Goal: Task Accomplishment & Management: Use online tool/utility

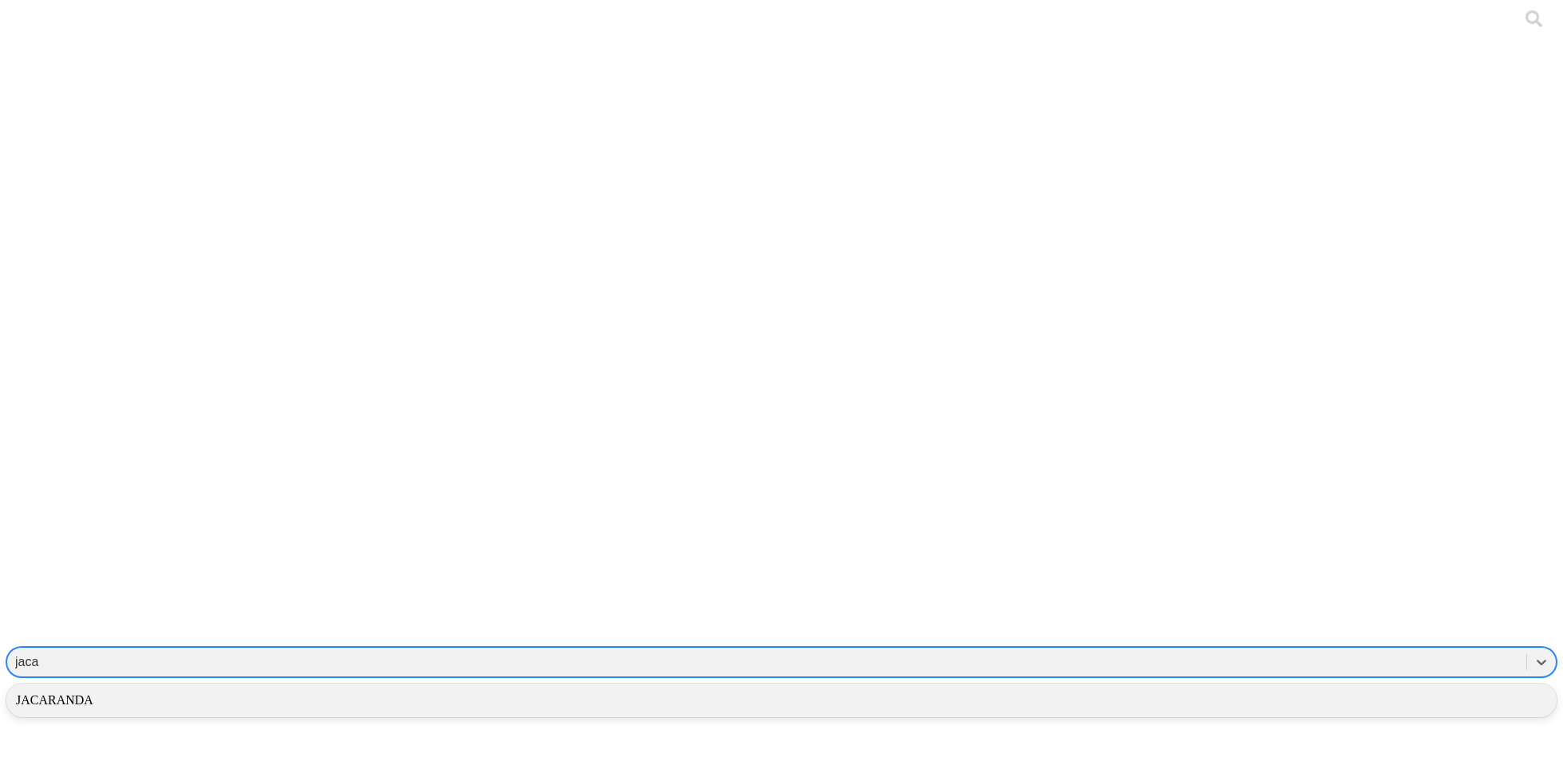
type input "jaca"
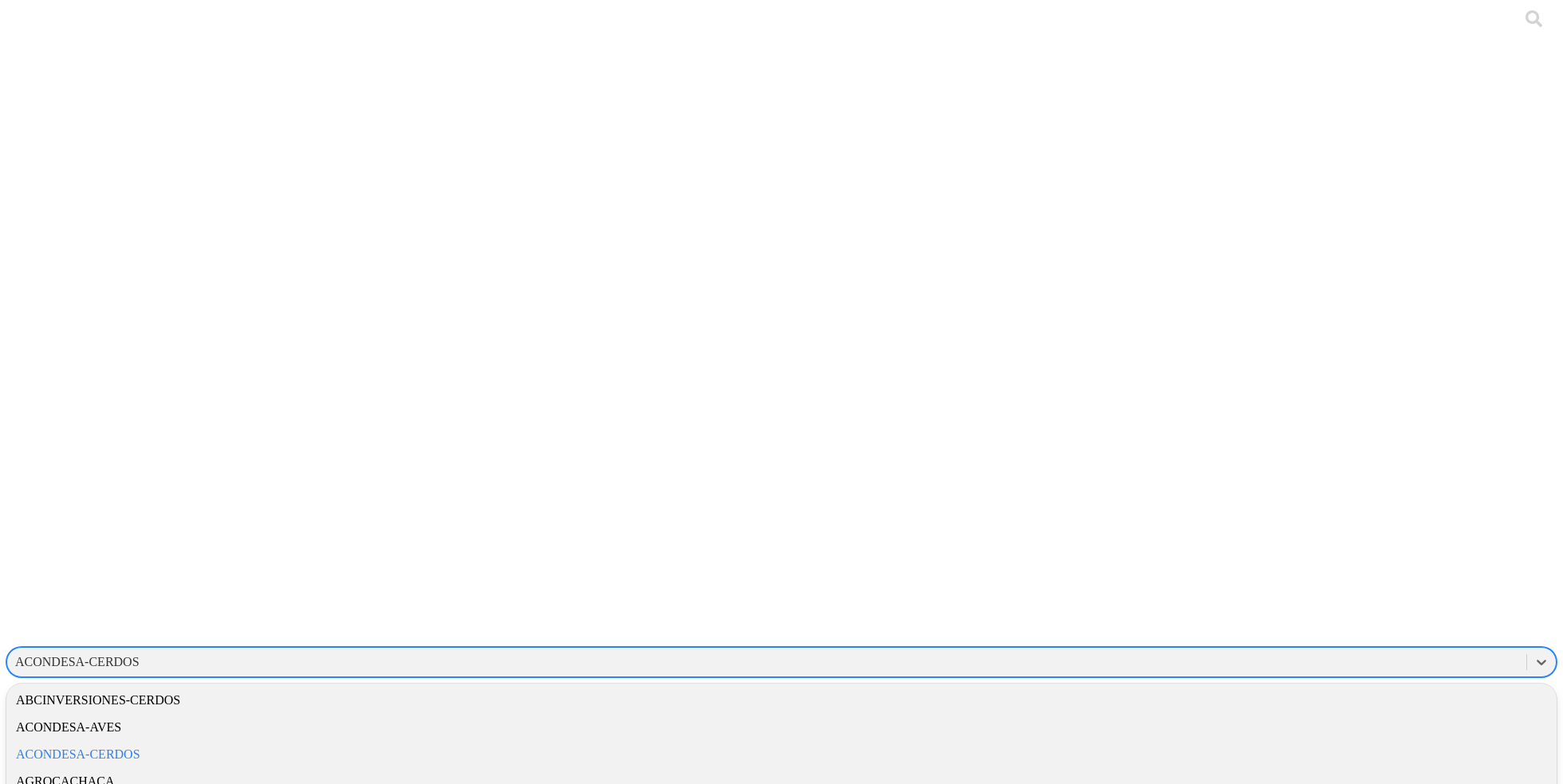
click at [139, 655] on div "ACONDESA-CERDOS" at bounding box center [77, 662] width 125 height 14
type input "jaca"
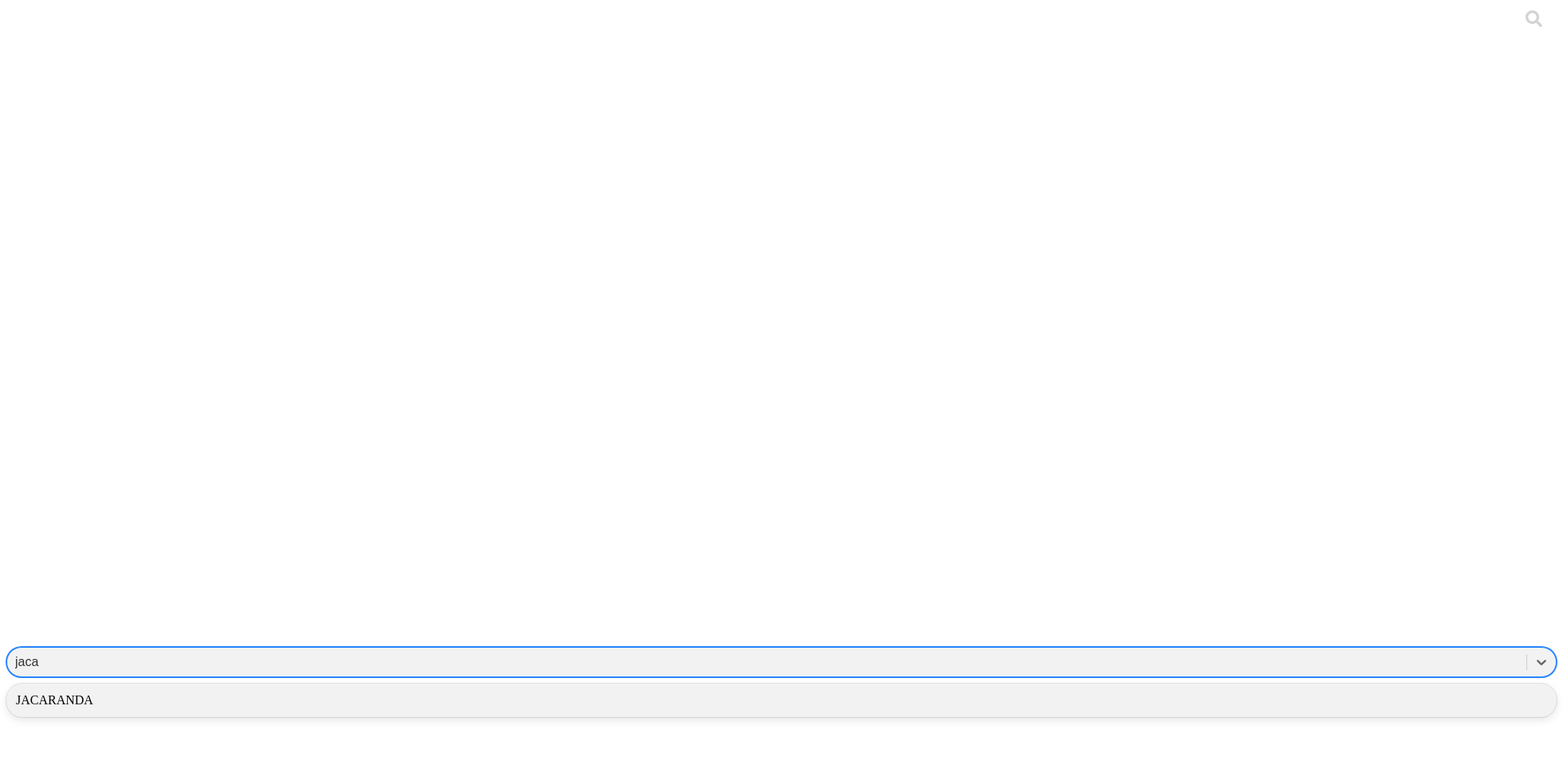
click at [1282, 688] on div "JACARANDA" at bounding box center [781, 701] width 1550 height 27
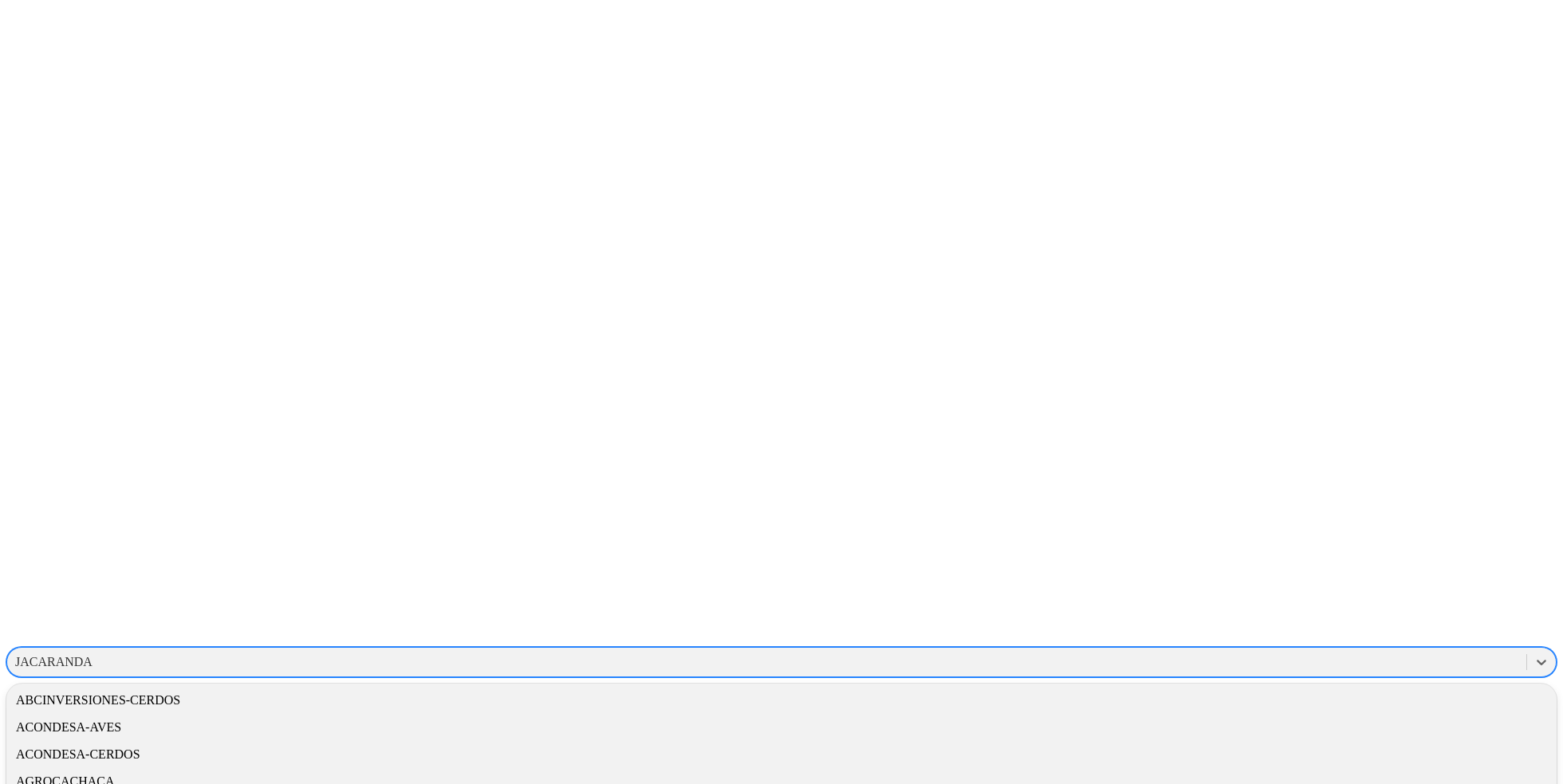
click at [92, 655] on div "JACARANDA" at bounding box center [54, 662] width 77 height 14
type input "mand"
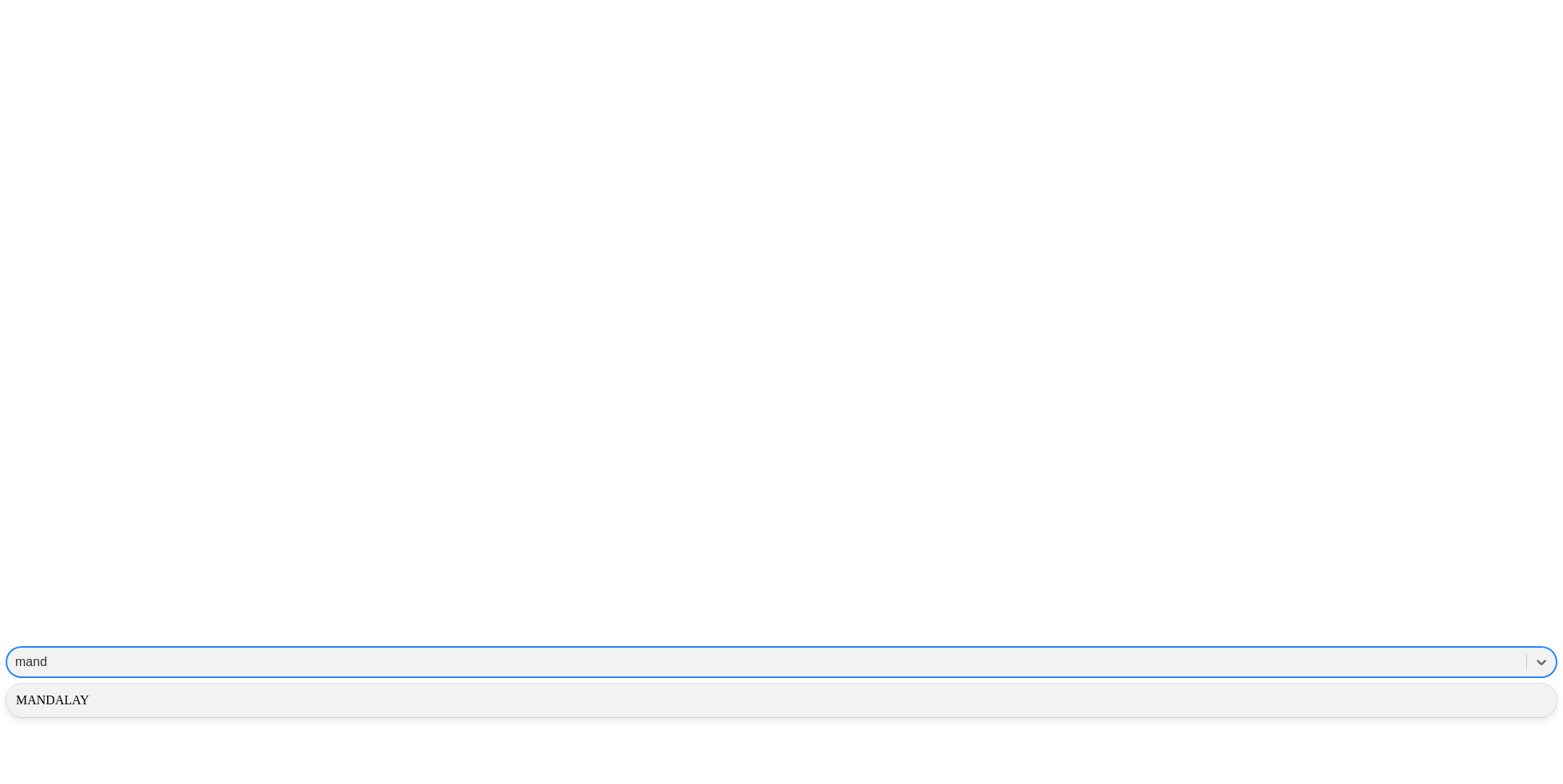
click at [1292, 688] on div "MANDALAY" at bounding box center [781, 701] width 1550 height 27
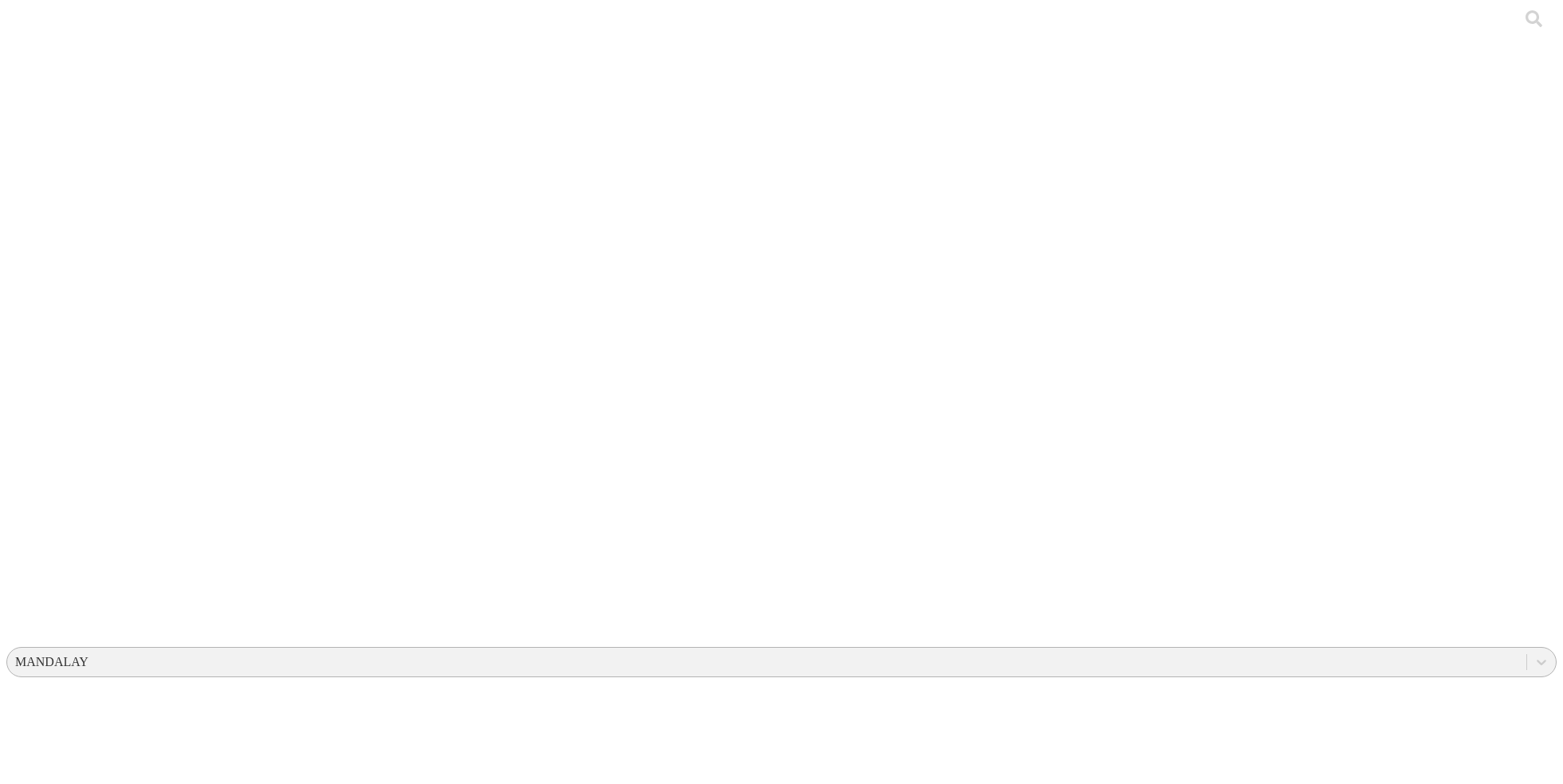
click at [89, 655] on div "MANDALAY" at bounding box center [52, 662] width 74 height 14
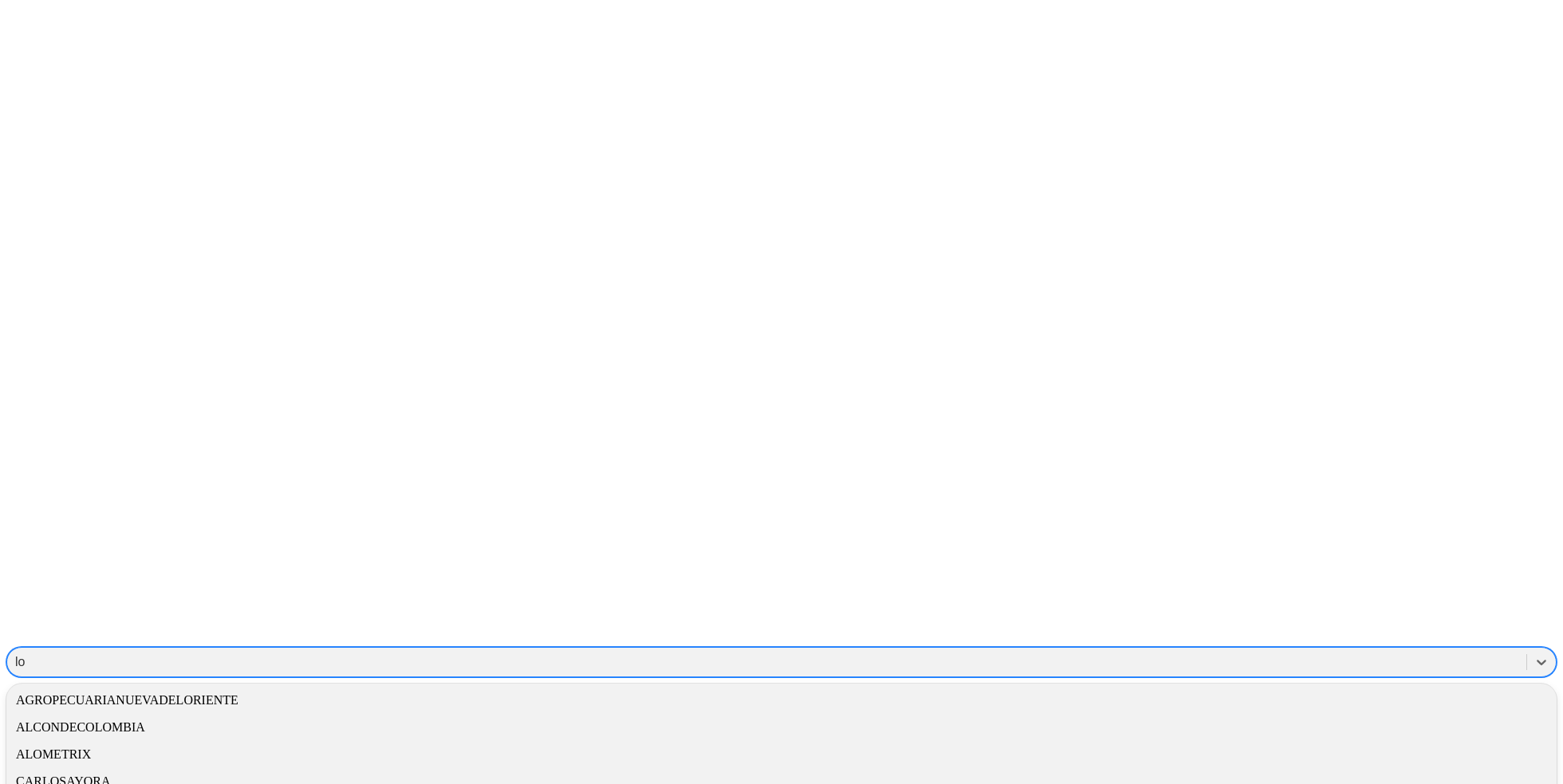
type input "los"
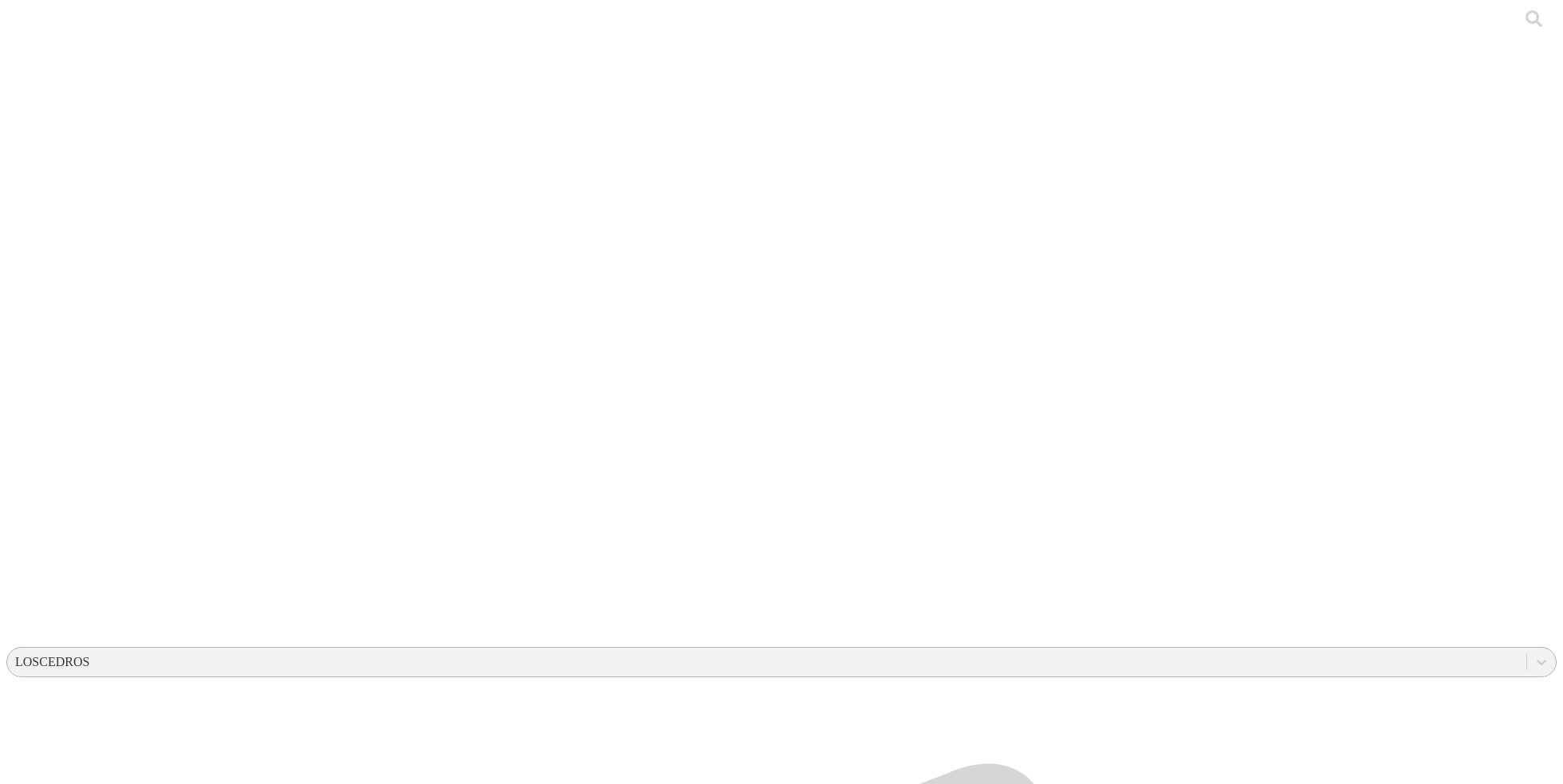
drag, startPoint x: 792, startPoint y: 197, endPoint x: 867, endPoint y: 193, distance: 75.1
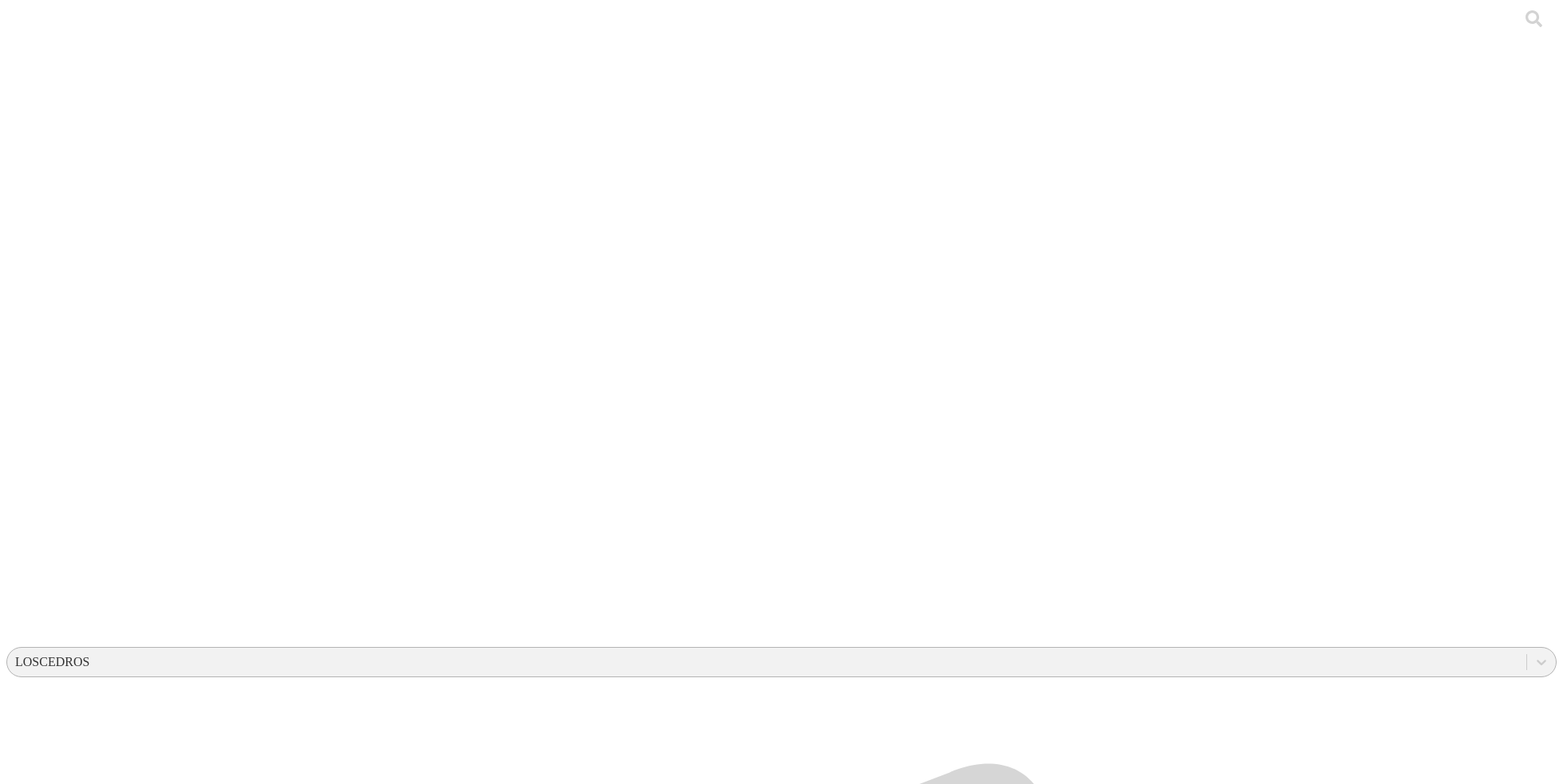
drag, startPoint x: 793, startPoint y: 196, endPoint x: 907, endPoint y: 196, distance: 114.0
drag, startPoint x: 793, startPoint y: 194, endPoint x: 901, endPoint y: 198, distance: 108.1
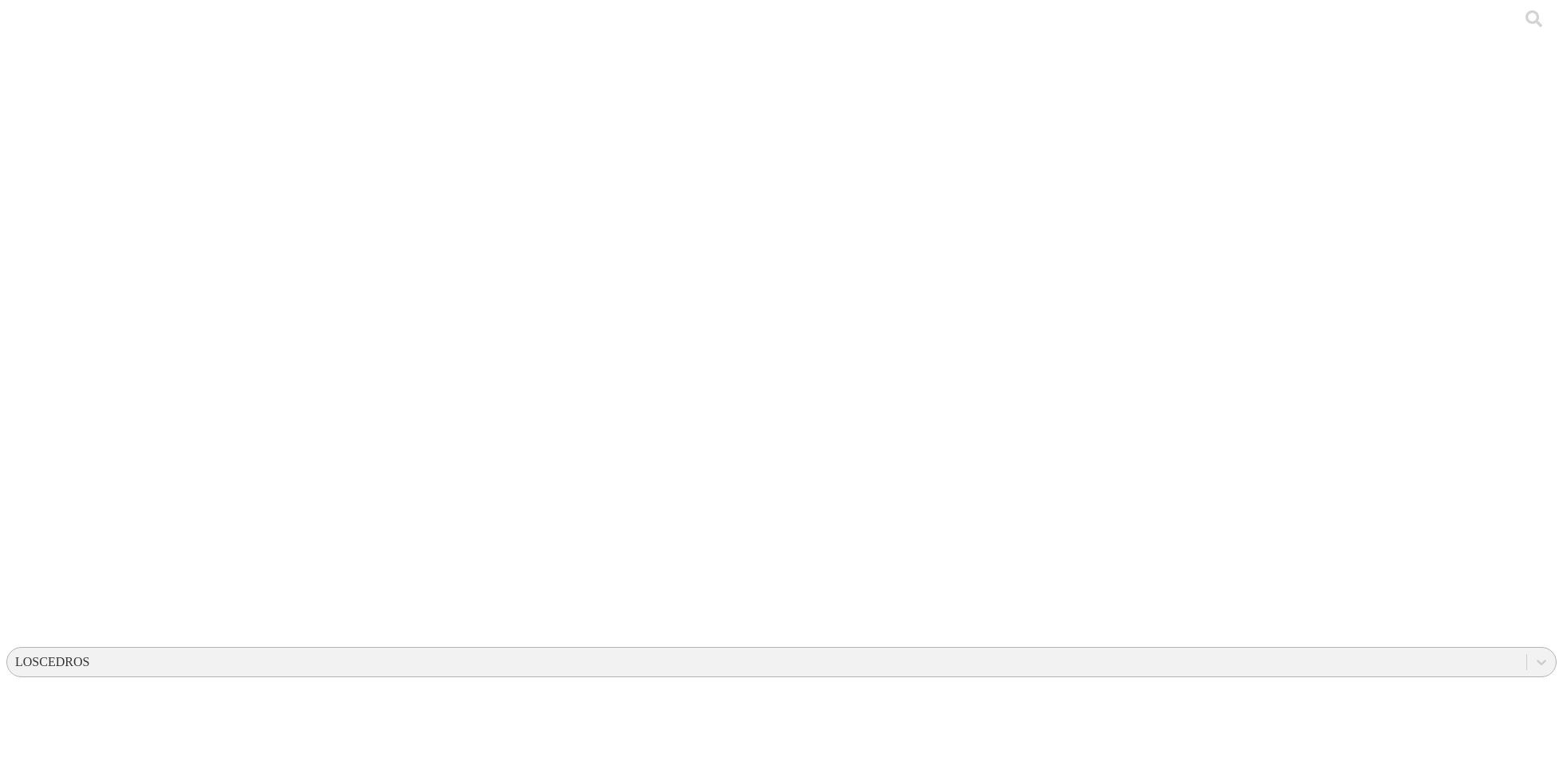
drag, startPoint x: 898, startPoint y: 197, endPoint x: 782, endPoint y: 195, distance: 116.0
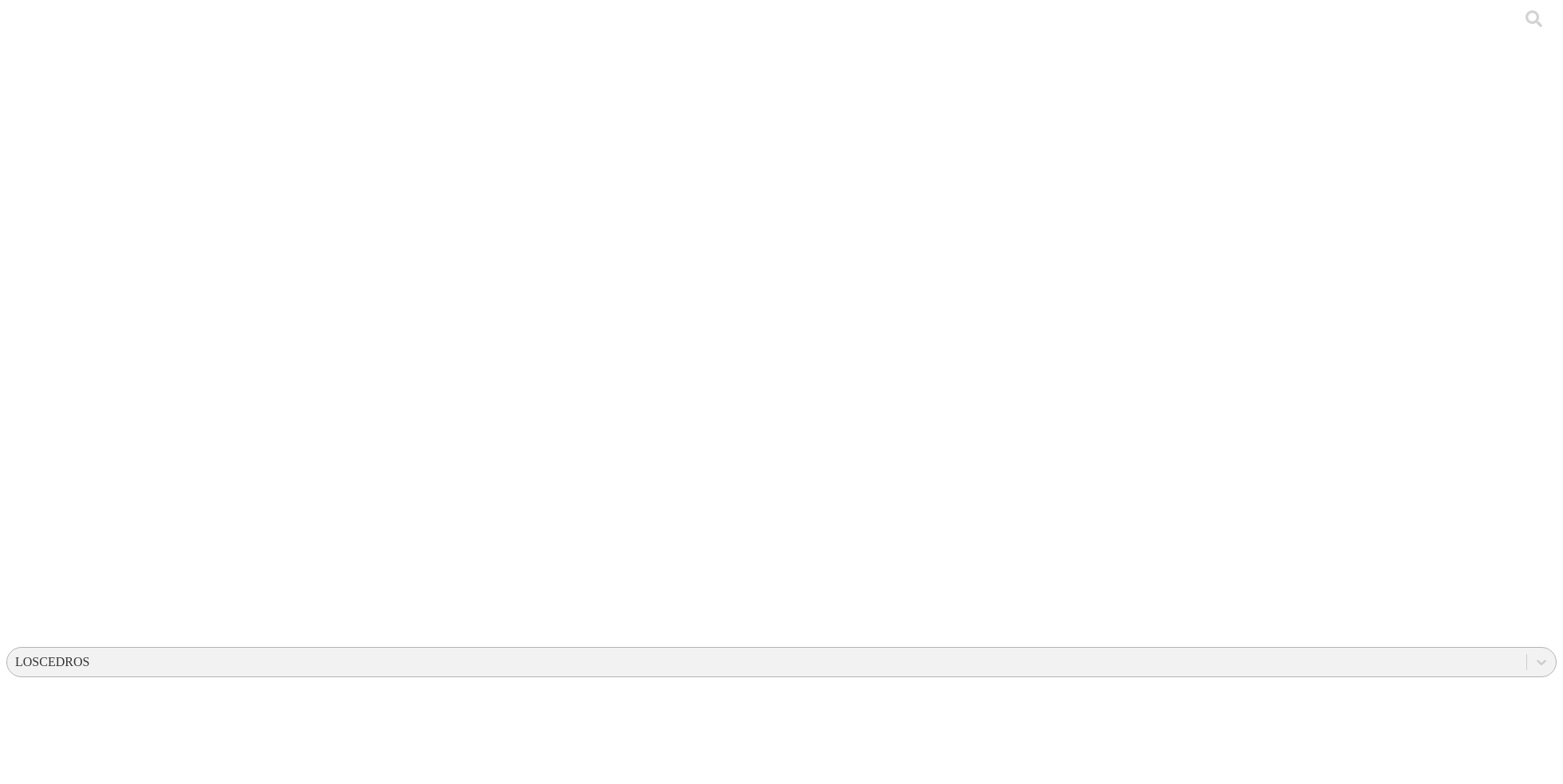
click at [89, 655] on div "LOSCEDROS" at bounding box center [52, 662] width 75 height 14
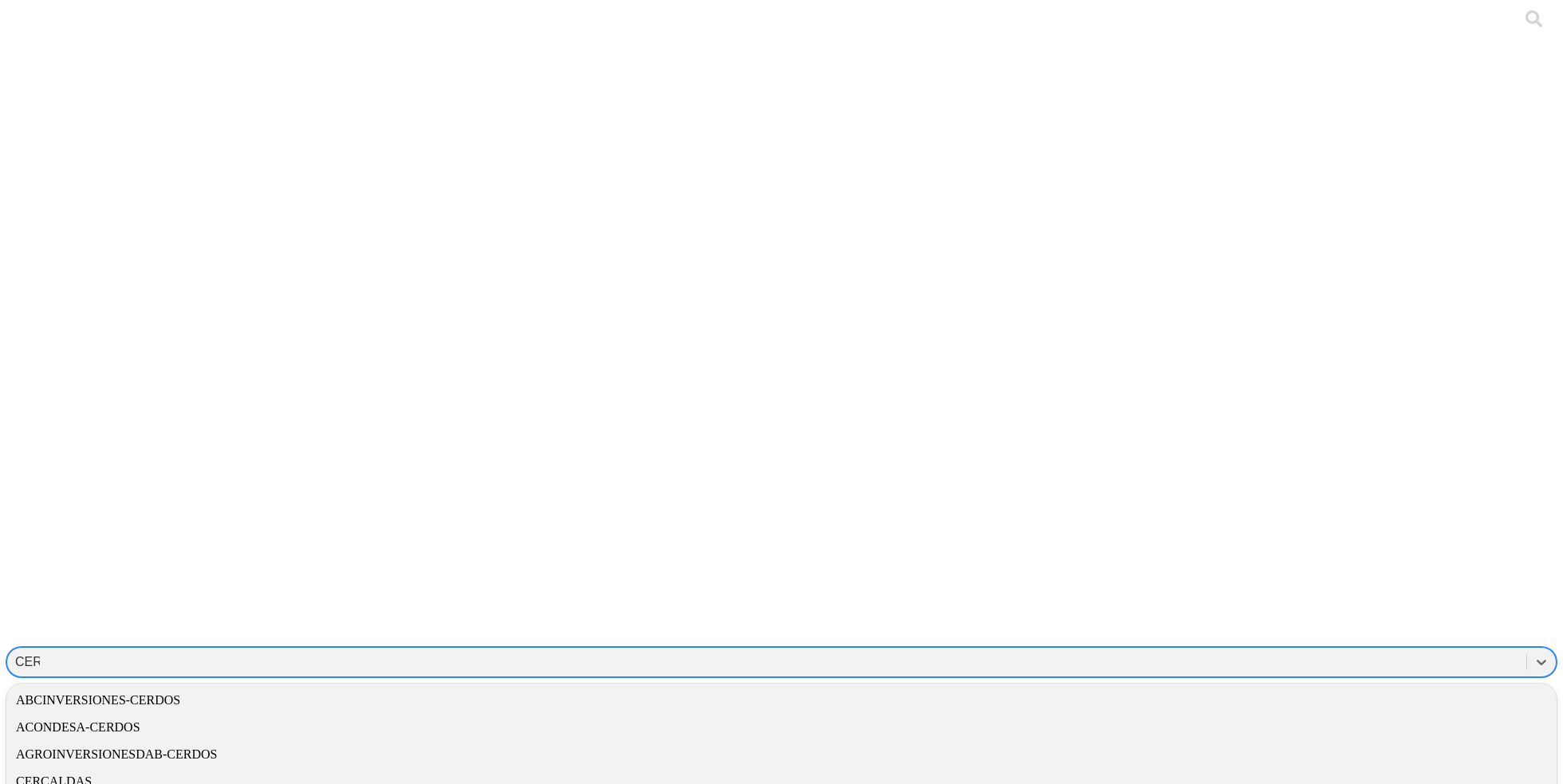
type input "CERC"
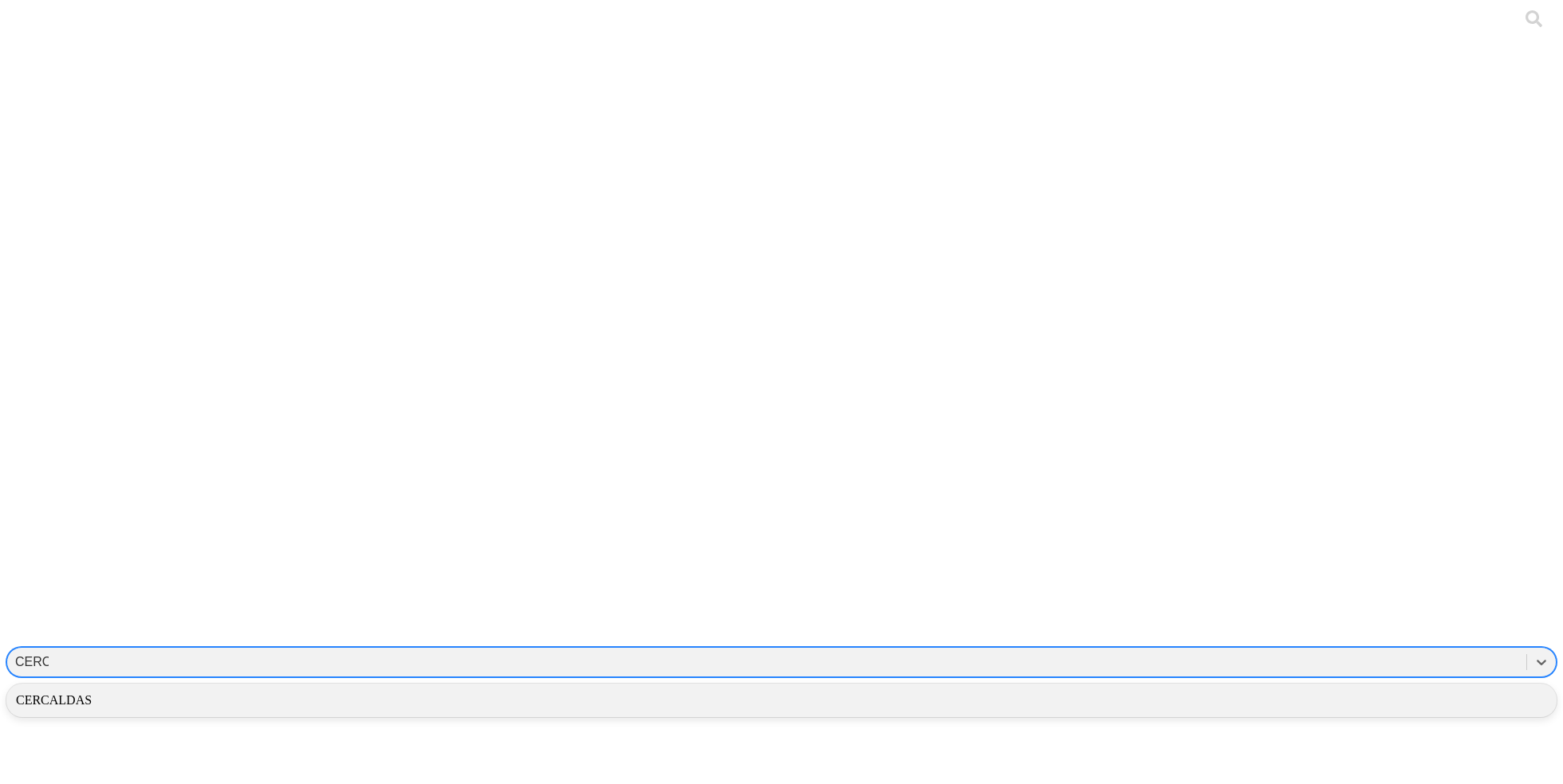
click at [1378, 688] on div "CERCALDAS" at bounding box center [781, 701] width 1550 height 27
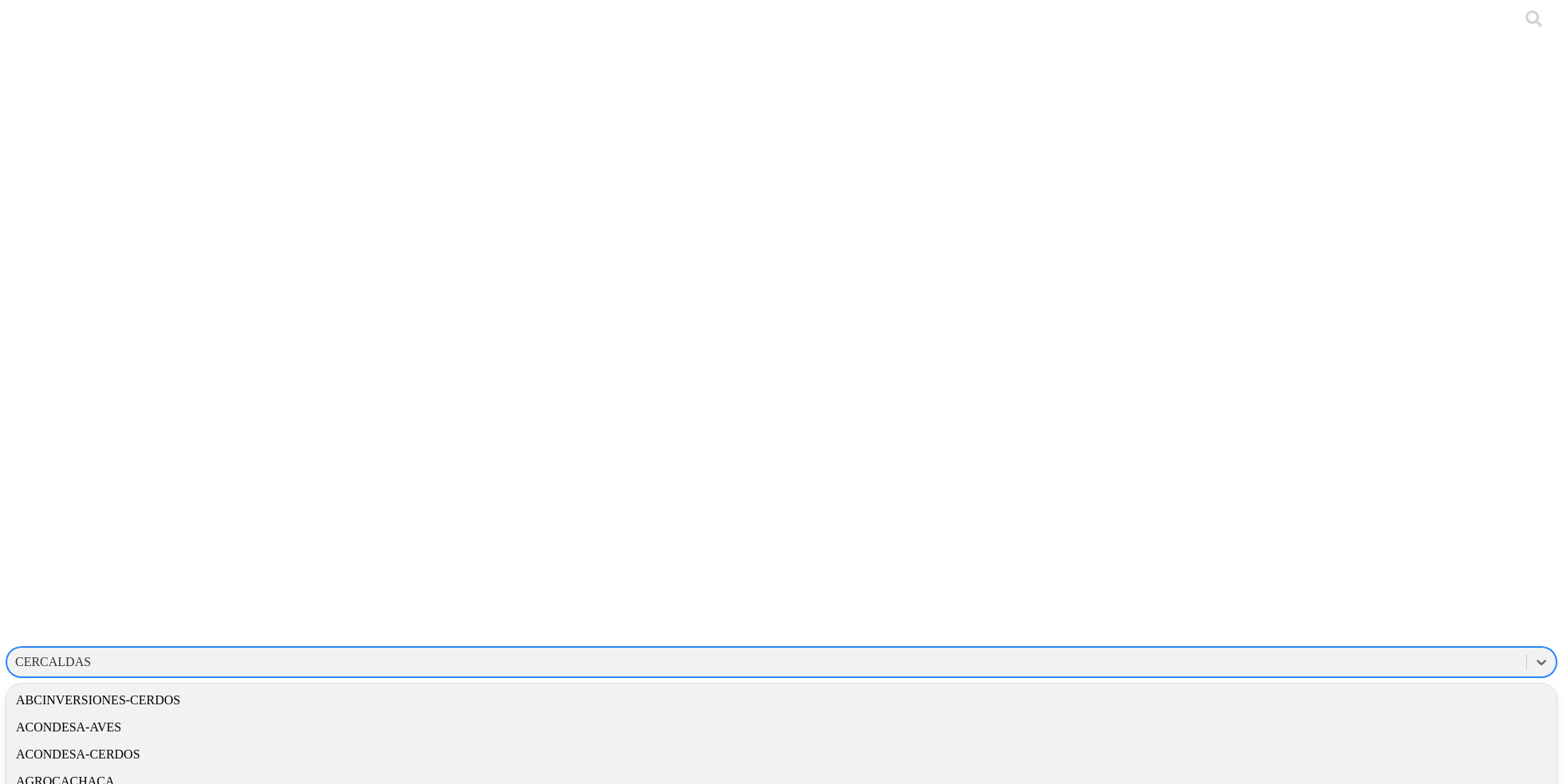
click at [1294, 651] on div "CERCALDAS" at bounding box center [767, 662] width 1519 height 24
type input "cerv"
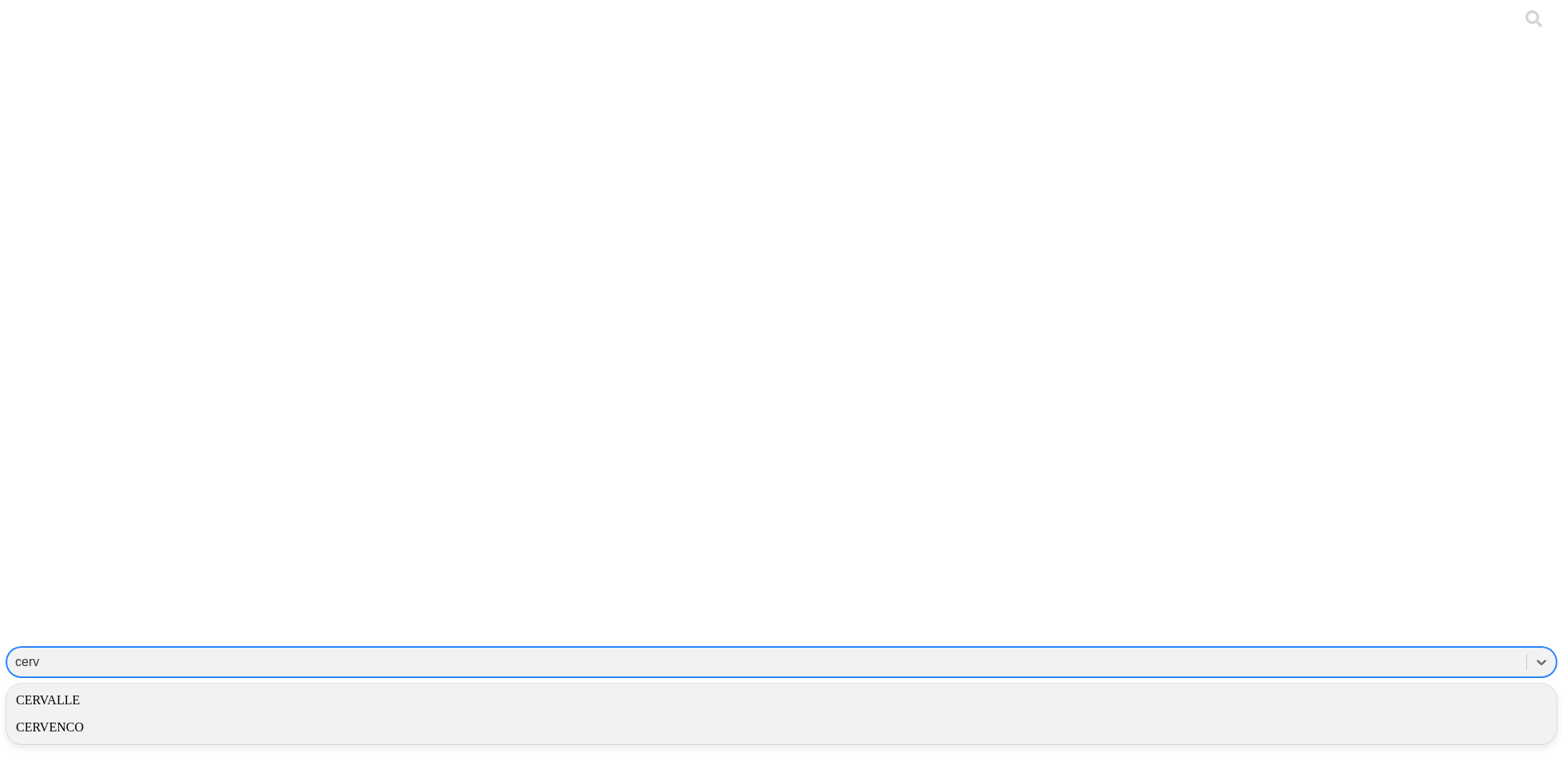
click at [1337, 688] on div "CERVALLE" at bounding box center [781, 701] width 1550 height 27
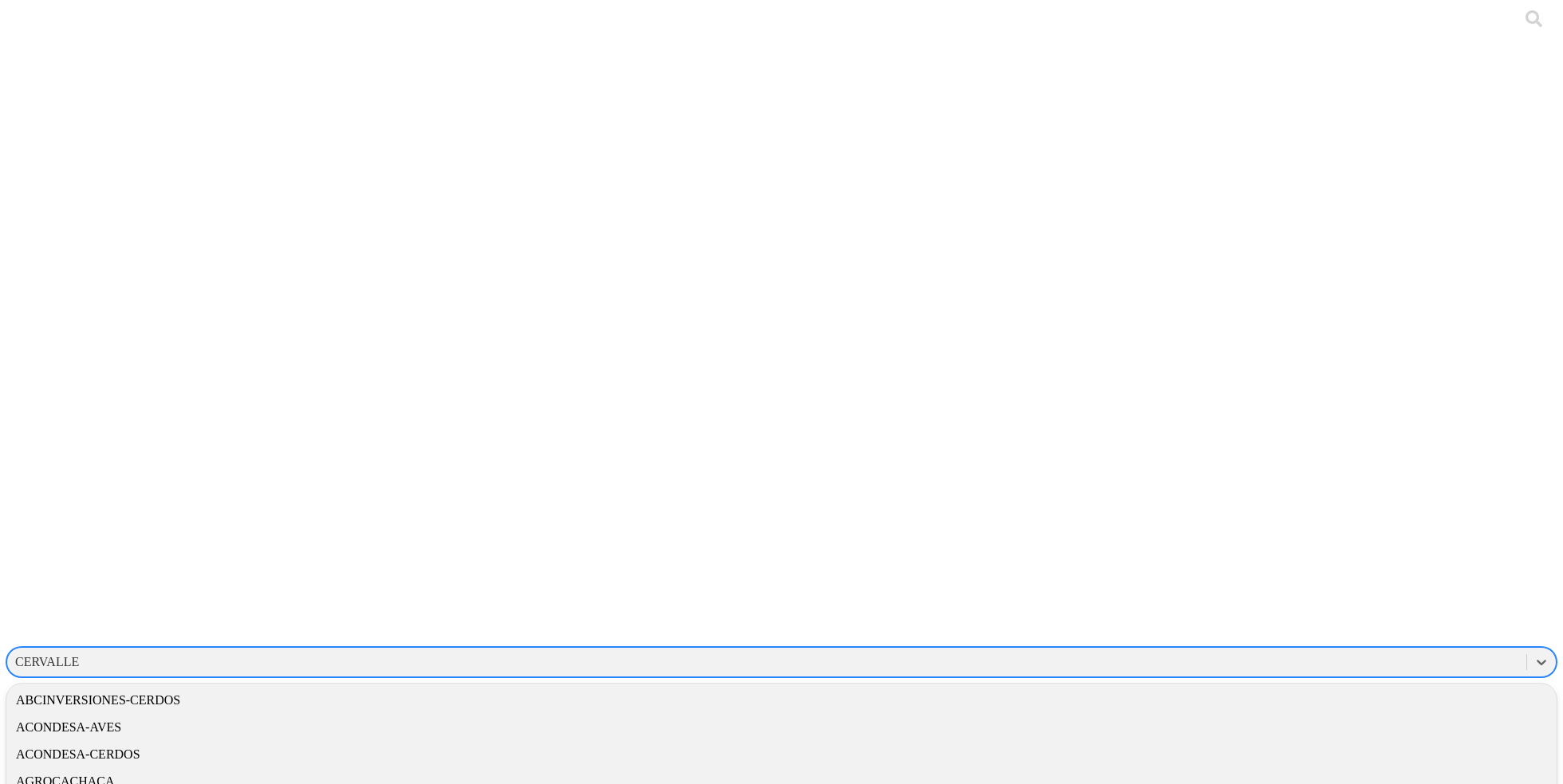
click at [1224, 651] on div "CERVALLE" at bounding box center [767, 662] width 1519 height 24
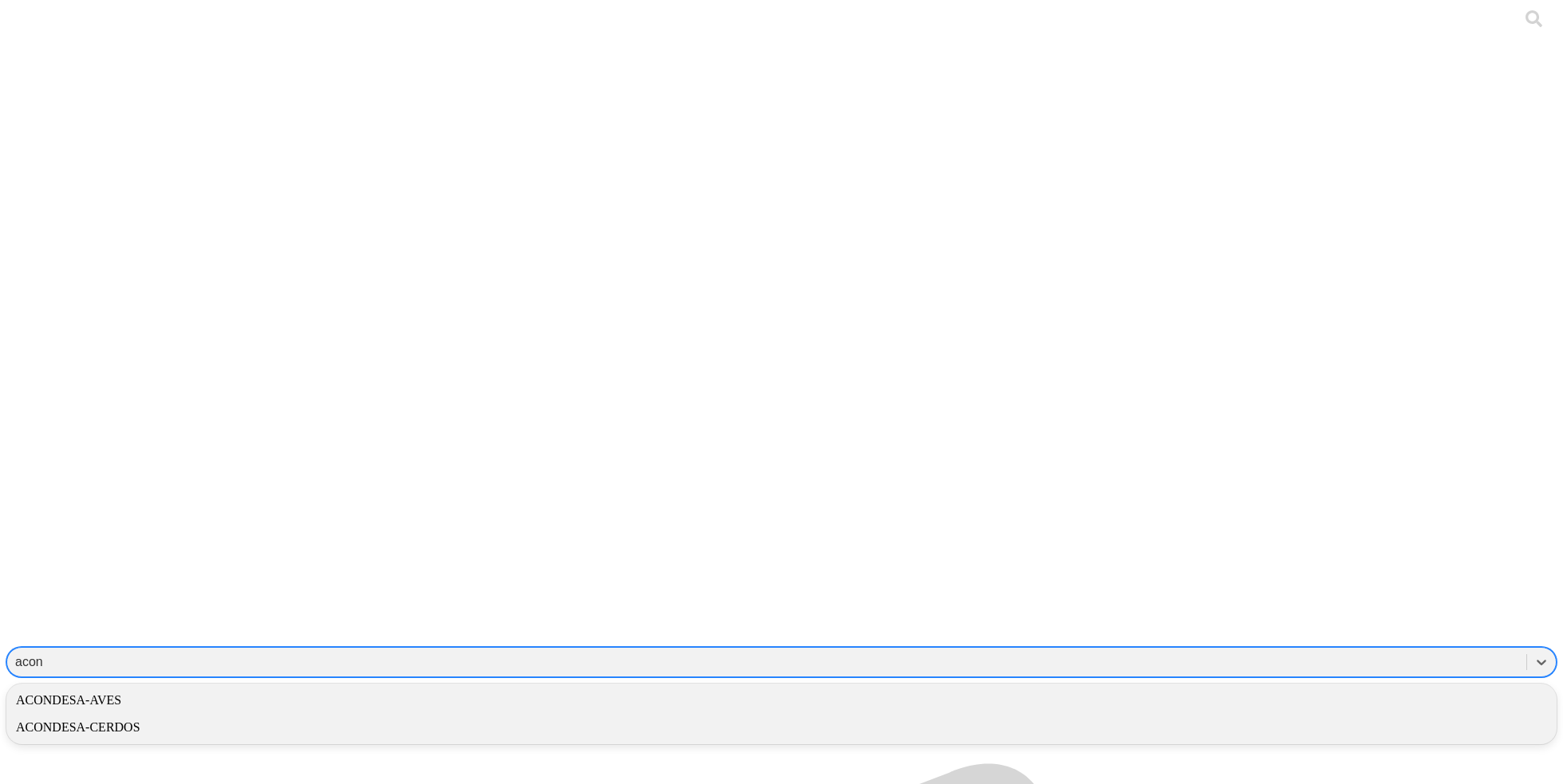
type input "acond"
click at [1303, 714] on div "ACONDESA-CERDOS" at bounding box center [781, 727] width 1550 height 27
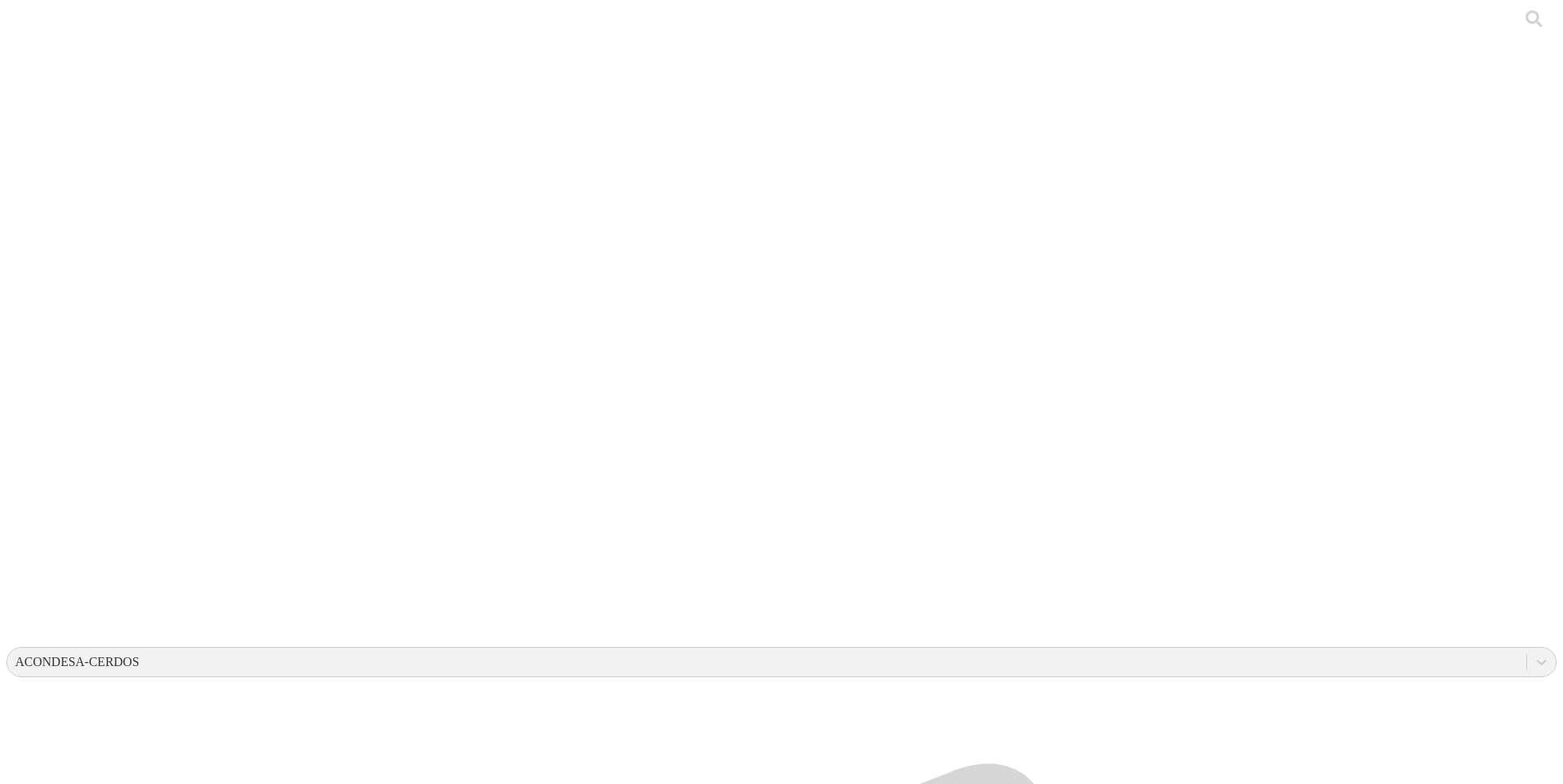
click at [139, 655] on div "ACONDESA-CERDOS" at bounding box center [77, 662] width 125 height 14
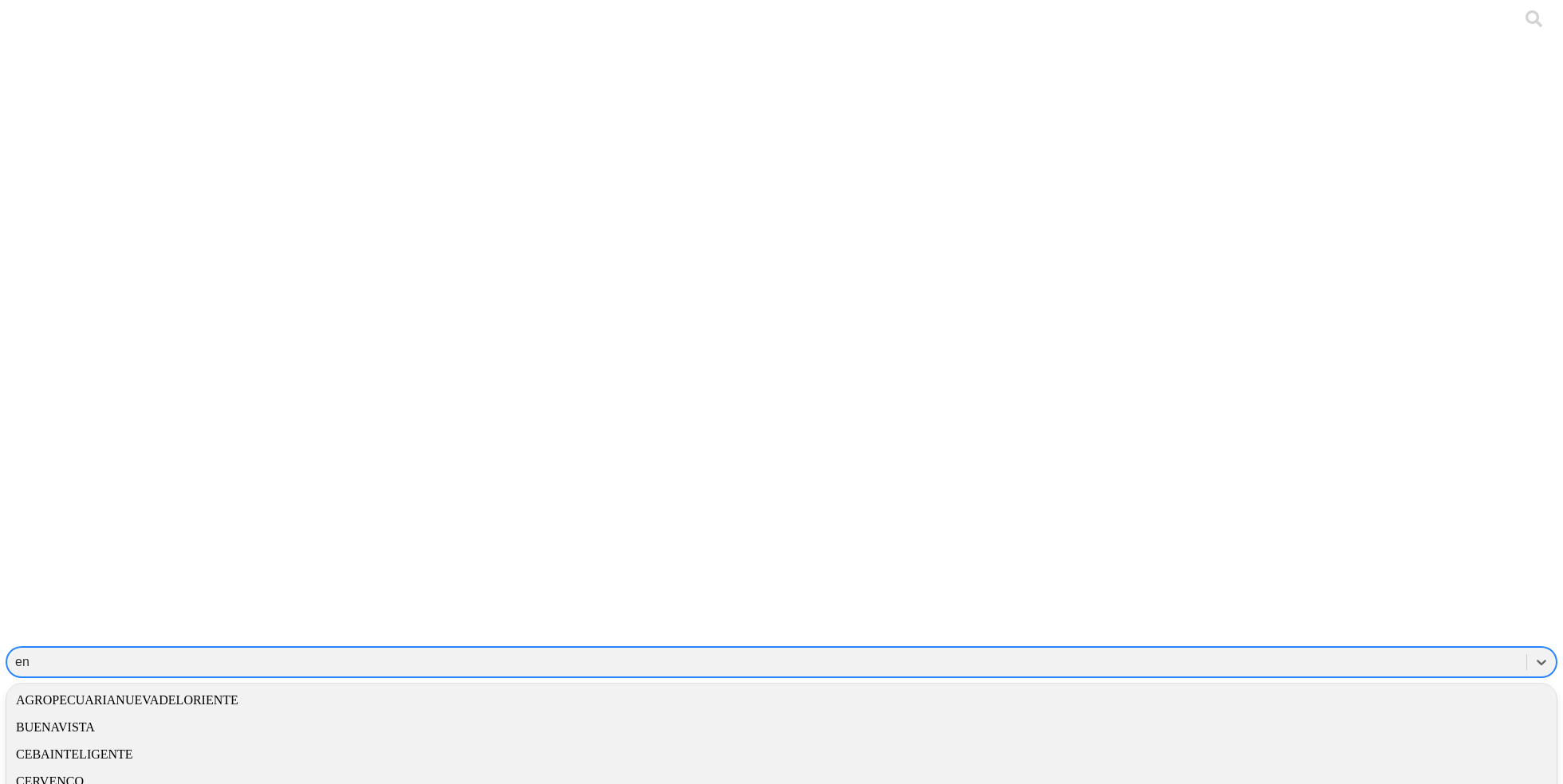
type input "enm"
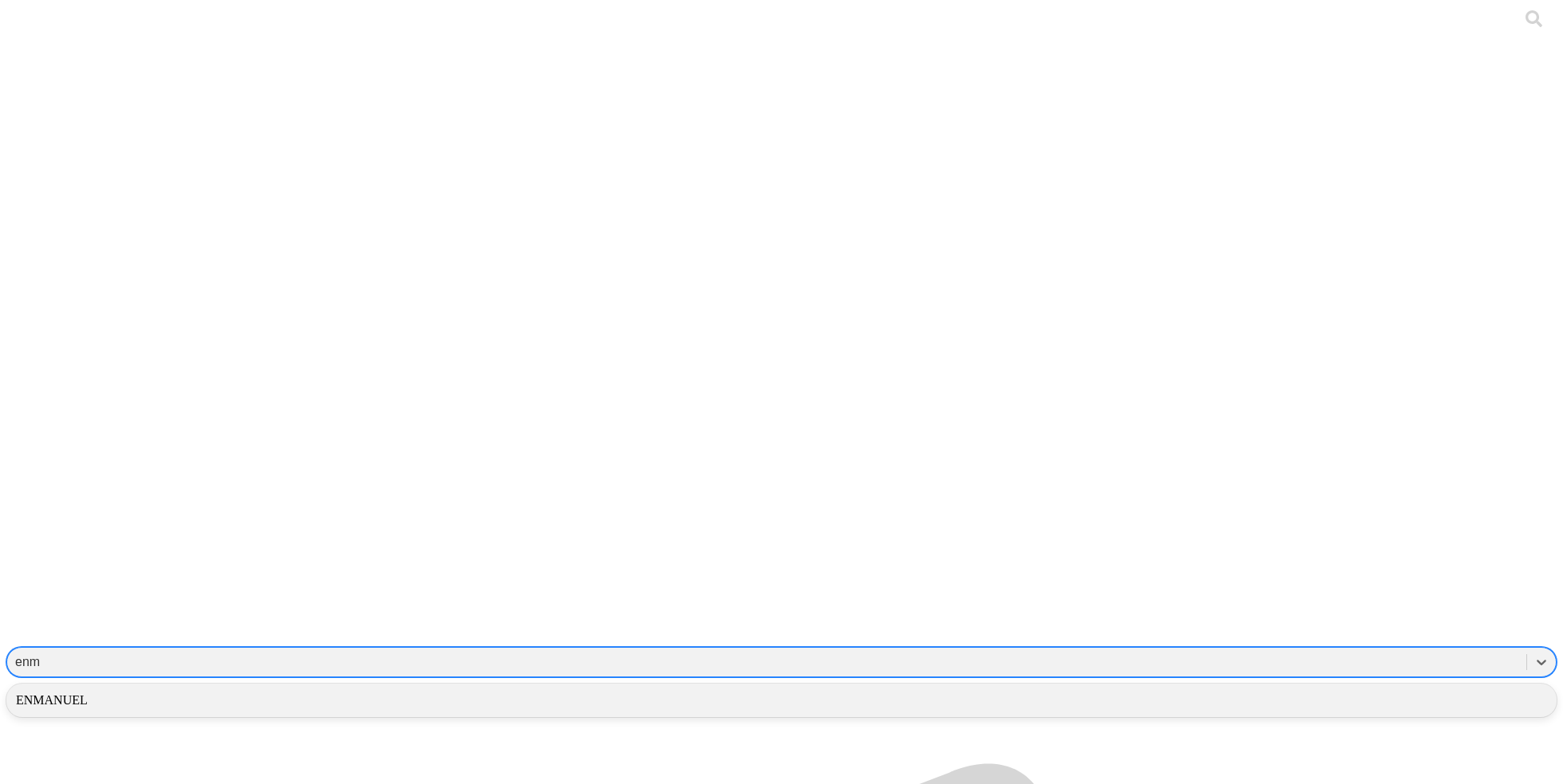
click at [1331, 688] on div "ENMANUEL" at bounding box center [781, 701] width 1550 height 27
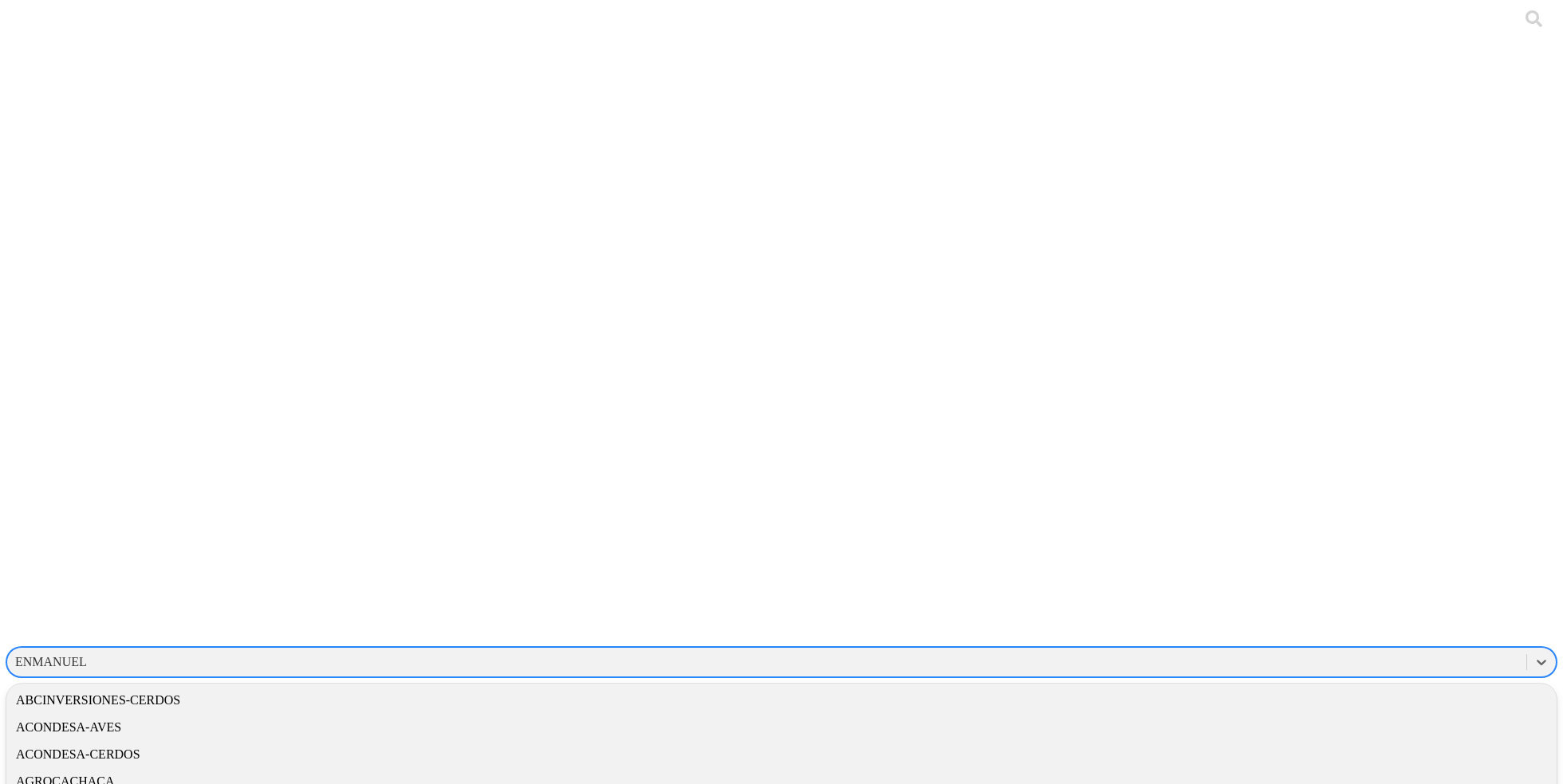
click at [87, 655] on div "ENMANUEL" at bounding box center [51, 662] width 72 height 14
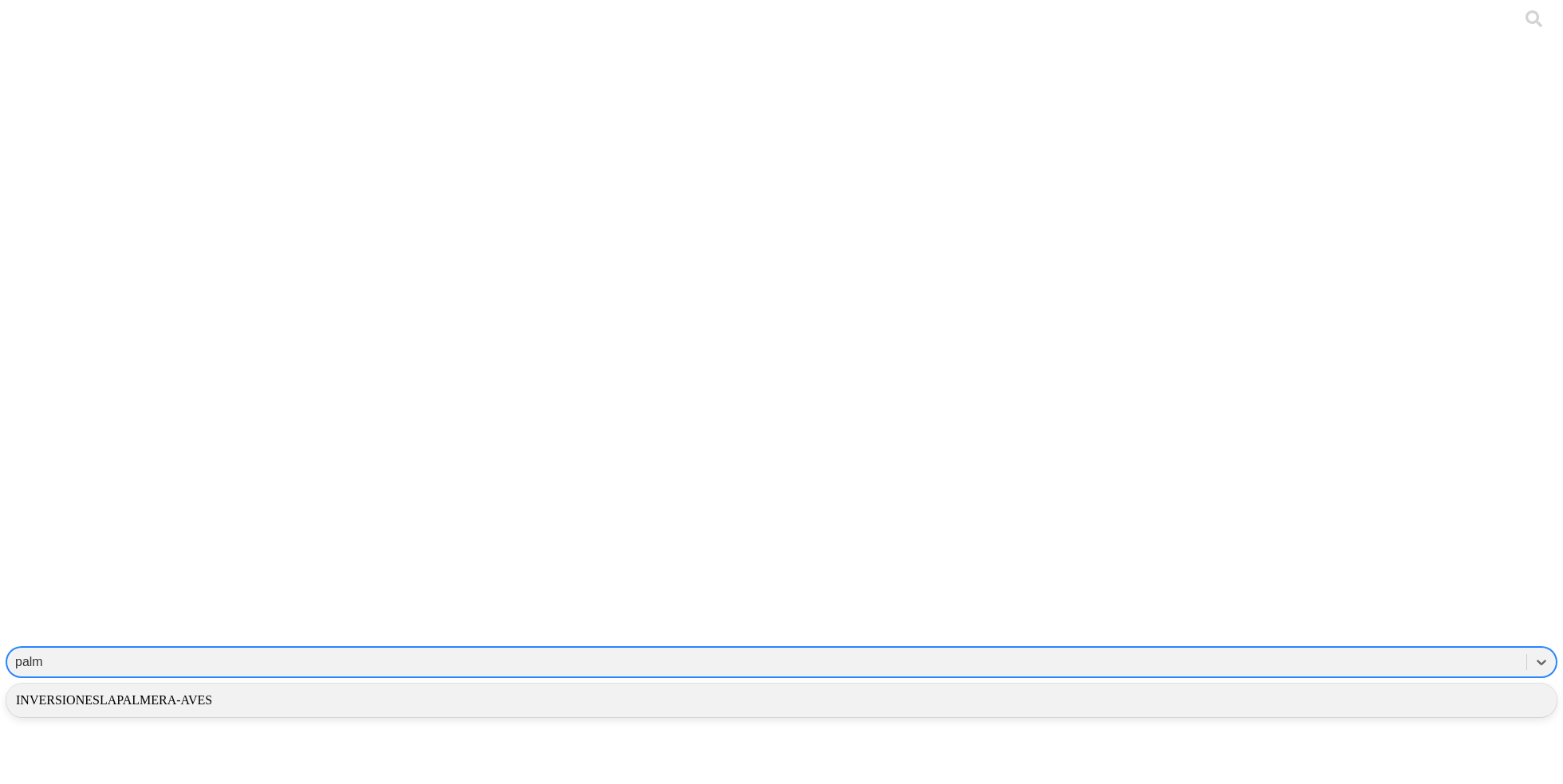
type input "palm"
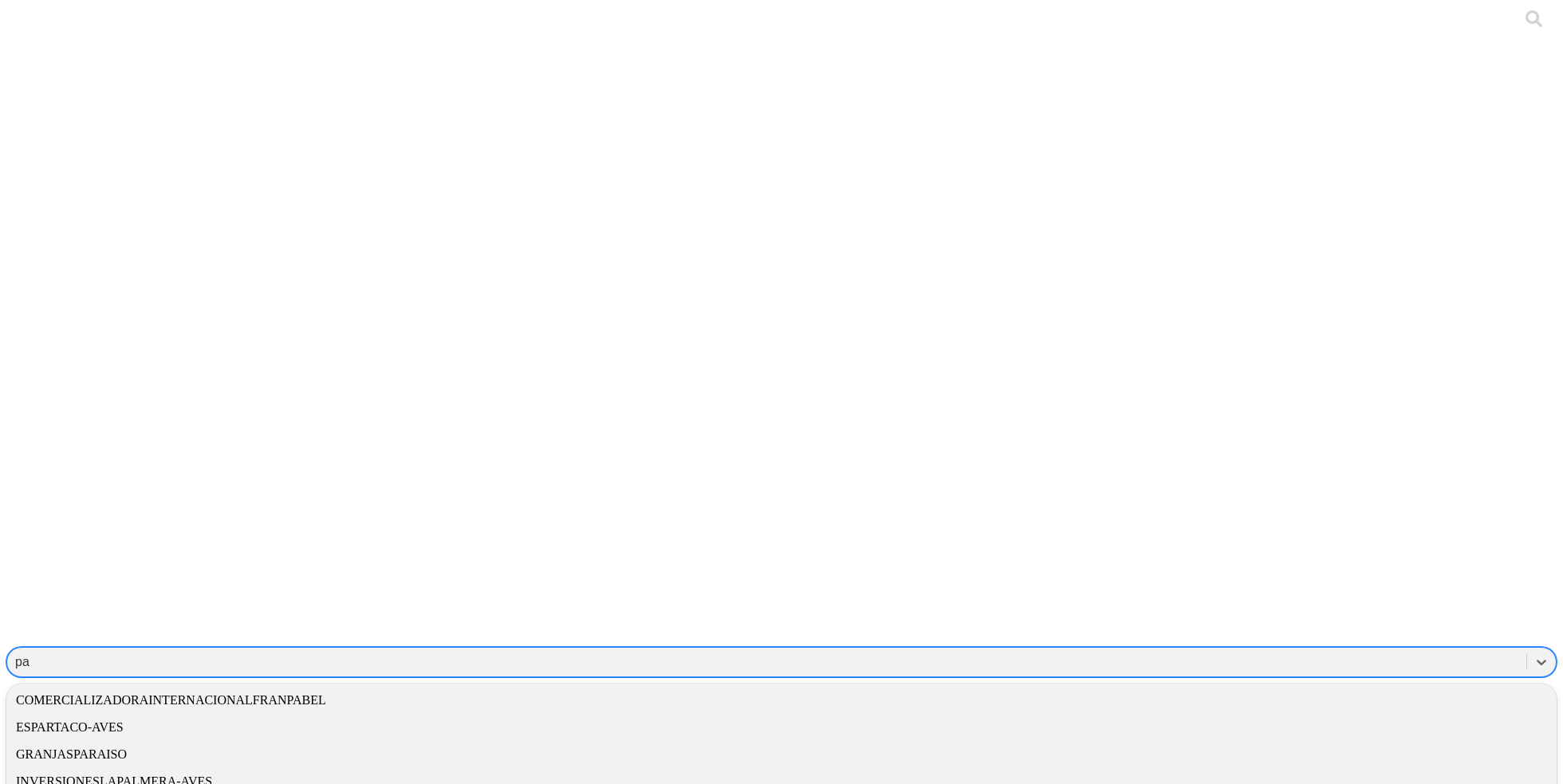
type input "pal"
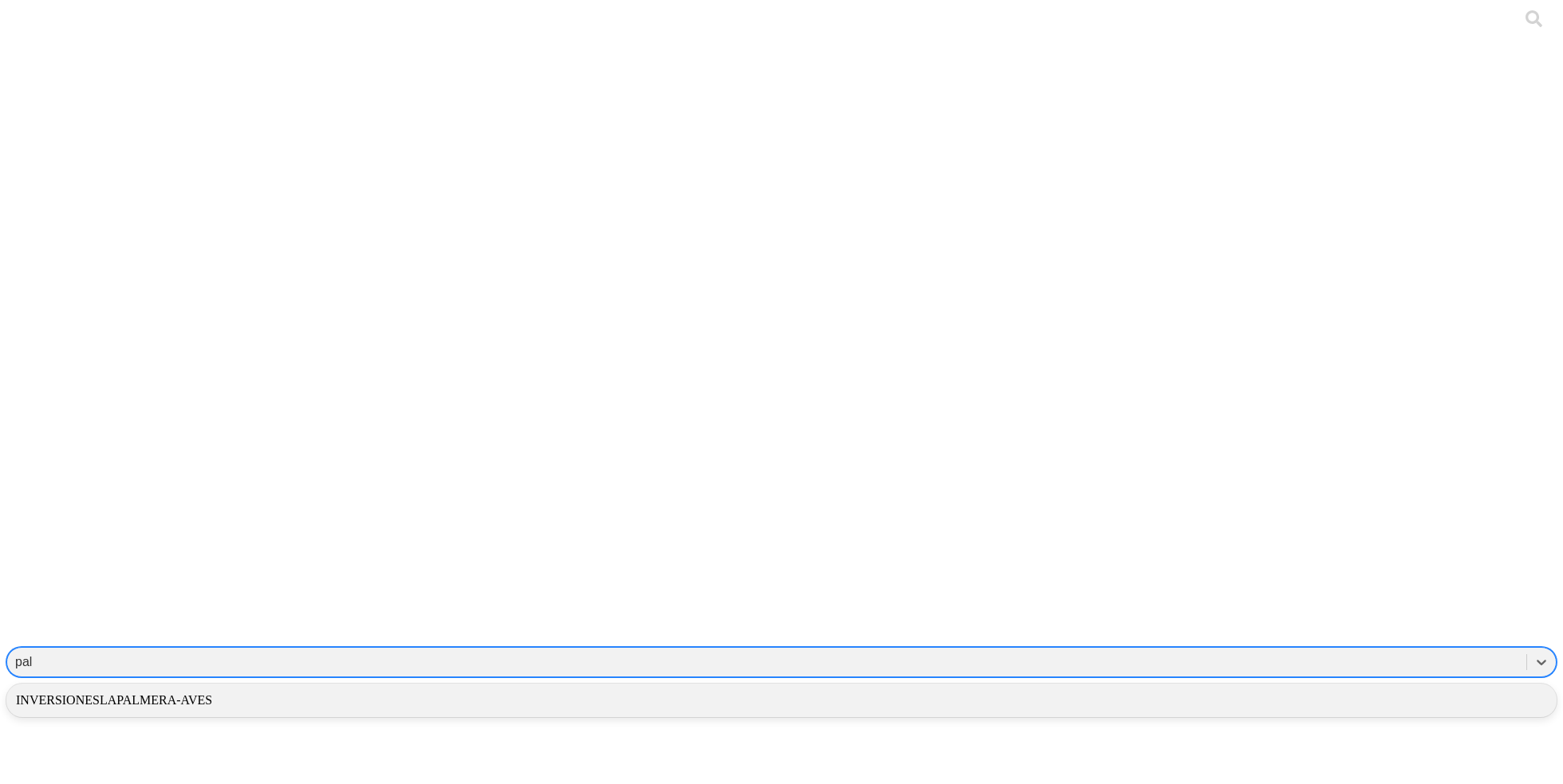
click at [1312, 688] on div "INVERSIONESLAPALMERA-AVES" at bounding box center [781, 701] width 1550 height 27
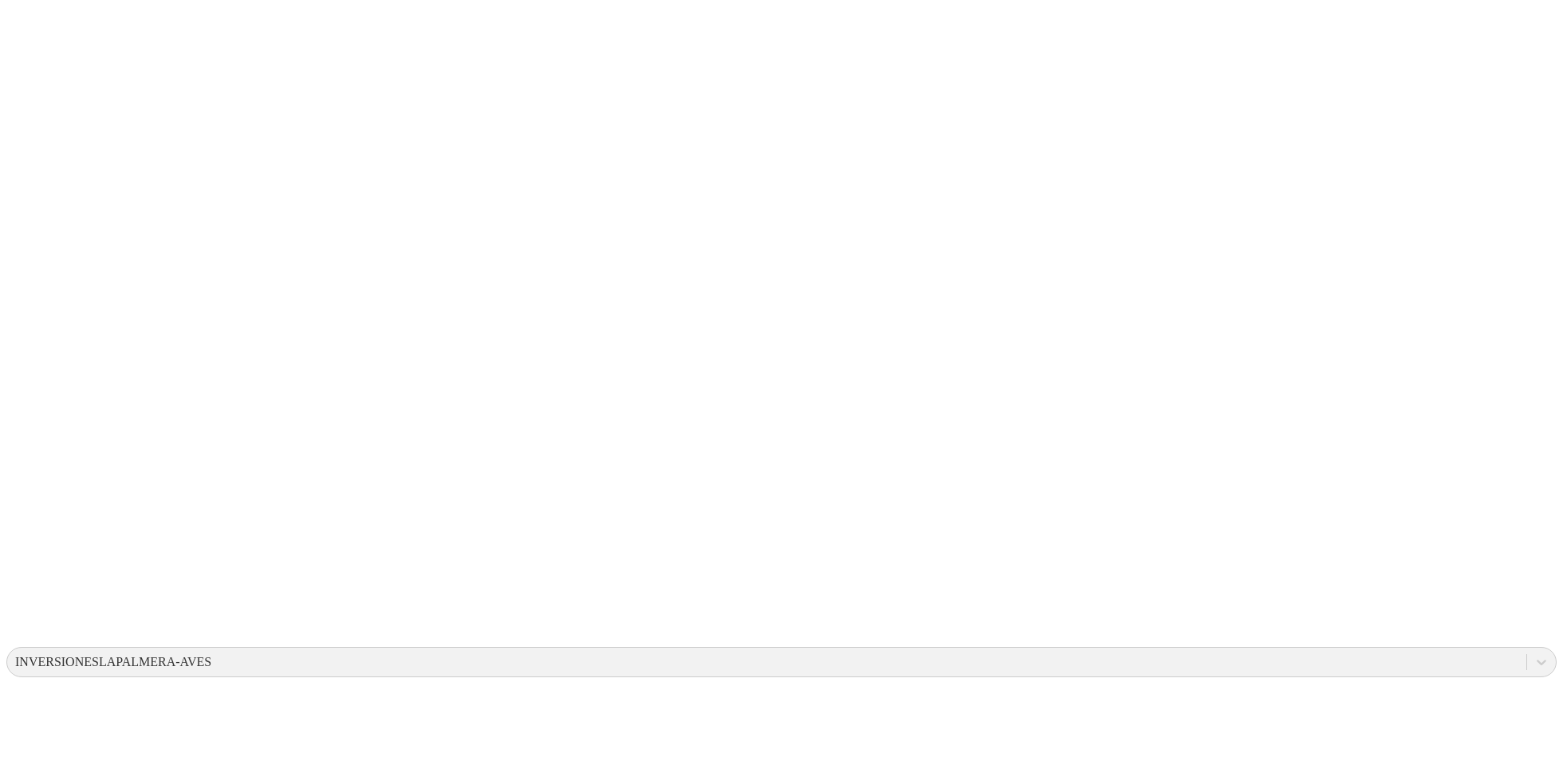
click at [211, 655] on div "INVERSIONESLAPALMERA-AVES" at bounding box center [113, 662] width 196 height 14
